Goal: Information Seeking & Learning: Find specific fact

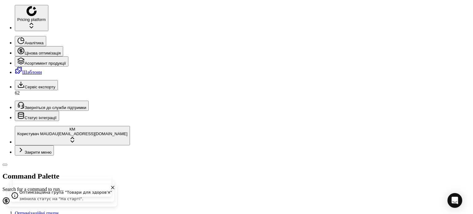
drag, startPoint x: 68, startPoint y: 22, endPoint x: 0, endPoint y: 19, distance: 67.8
click at [2, 19] on div "Pricing platform Аналітика Цінова оптимізація Асортимент продукції Шаблони Серв…" at bounding box center [236, 216] width 468 height 423
paste input "339260"
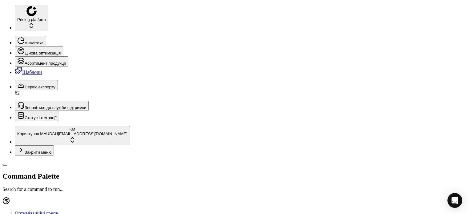
type input "339260"
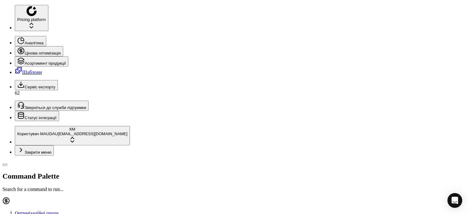
drag, startPoint x: 343, startPoint y: 56, endPoint x: 339, endPoint y: 63, distance: 8.4
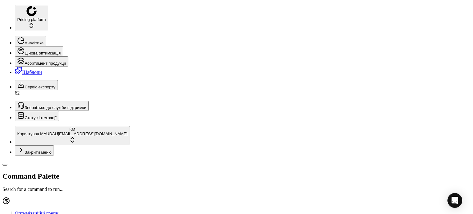
drag, startPoint x: 68, startPoint y: 45, endPoint x: 50, endPoint y: 45, distance: 17.8
copy mark "339260"
